Goal: Task Accomplishment & Management: Use online tool/utility

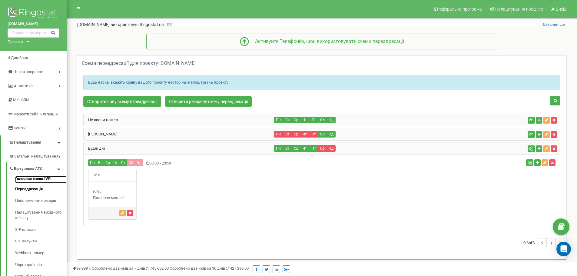
click at [37, 178] on link "Голосове меню IVR" at bounding box center [40, 179] width 51 height 7
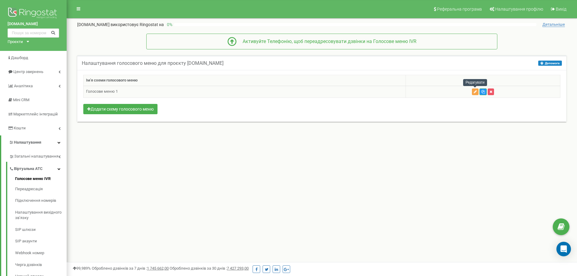
click at [476, 92] on icon "button" at bounding box center [475, 92] width 3 height 4
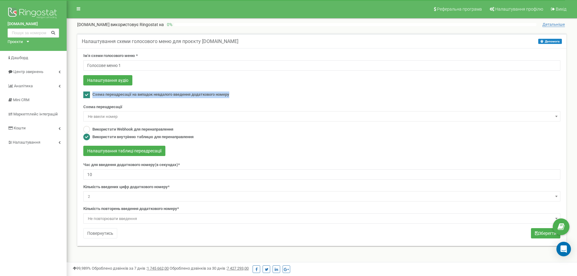
drag, startPoint x: 236, startPoint y: 94, endPoint x: 94, endPoint y: 94, distance: 142.4
click at [94, 94] on div "Схема переадресації на випадок невдалого введення додаткового номеру" at bounding box center [321, 95] width 477 height 8
copy span "Схема переадресації на випадок невдалого введення додаткового номеру"
click at [220, 135] on div "Використати Webhook для перенаправлення Використати внутрінню таблицю для перен…" at bounding box center [321, 133] width 477 height 15
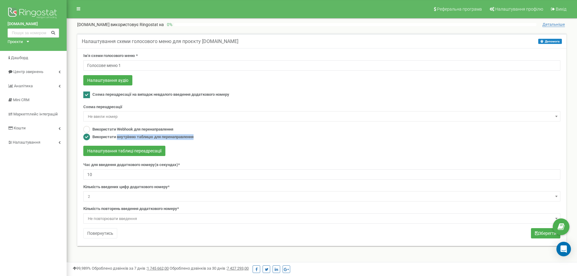
drag, startPoint x: 197, startPoint y: 135, endPoint x: 117, endPoint y: 138, distance: 80.3
click at [117, 138] on div "Використати Webhook для перенаправлення Використати внутрінню таблицю для перен…" at bounding box center [321, 133] width 477 height 15
copy label "внутрінню таблицю для перенаправлення"
click at [249, 125] on form "Ім'я схеми голосового меню * Голосове меню 1 Налаштування аудіо Схема переадрес…" at bounding box center [321, 138] width 477 height 171
click at [126, 151] on button "Налаштування таблиці переадресації" at bounding box center [124, 151] width 82 height 10
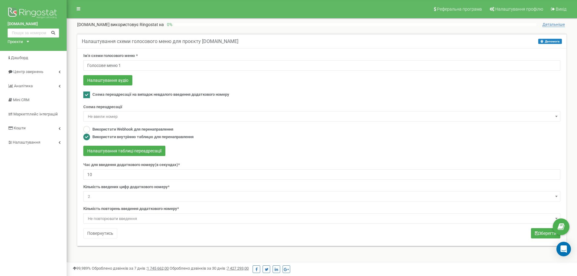
drag, startPoint x: 173, startPoint y: 152, endPoint x: 83, endPoint y: 150, distance: 90.0
click at [84, 150] on div "Налаштування таблиці переадресації" at bounding box center [321, 152] width 477 height 12
drag, startPoint x: 80, startPoint y: 150, endPoint x: 195, endPoint y: 151, distance: 115.1
click at [194, 151] on div "Ім'я схеми голосового меню * Голосове меню 1 Налаштування аудіо Схема переадрес…" at bounding box center [322, 146] width 486 height 187
click at [110, 149] on button "Налаштування таблиці переадресації" at bounding box center [124, 151] width 82 height 10
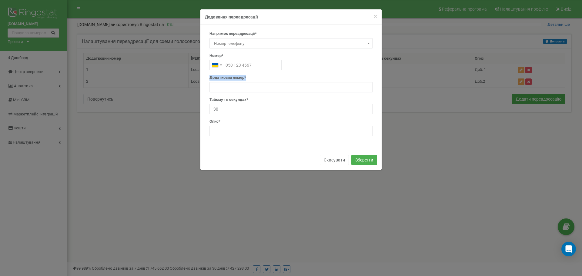
drag, startPoint x: 273, startPoint y: 77, endPoint x: 200, endPoint y: 77, distance: 73.6
click at [200, 77] on form "× Close Додавання переадресації Напрямок переадресації* SIP Номер телефону Зовн…" at bounding box center [291, 89] width 582 height 161
copy label "Додатковий номер*"
click at [375, 16] on span "×" at bounding box center [374, 16] width 3 height 7
